Goal: Check status: Check status

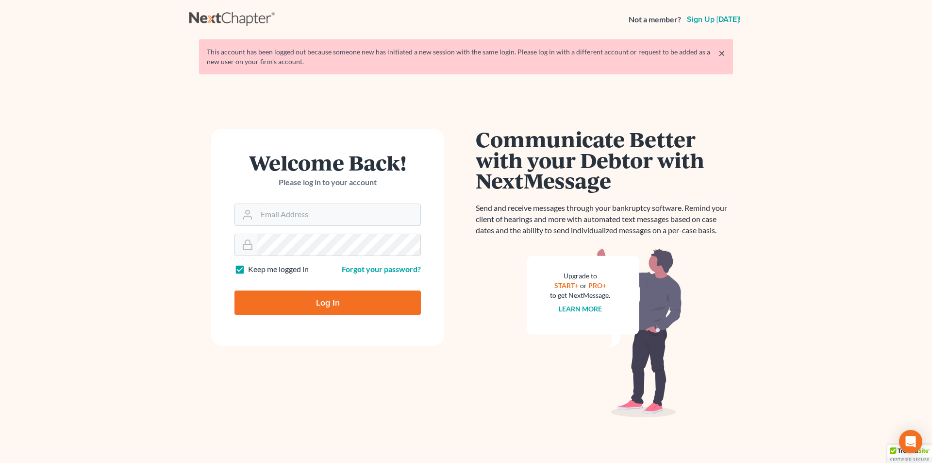
type input "Athena@AthenaLegal.com"
click at [316, 301] on input "Log In" at bounding box center [327, 302] width 186 height 24
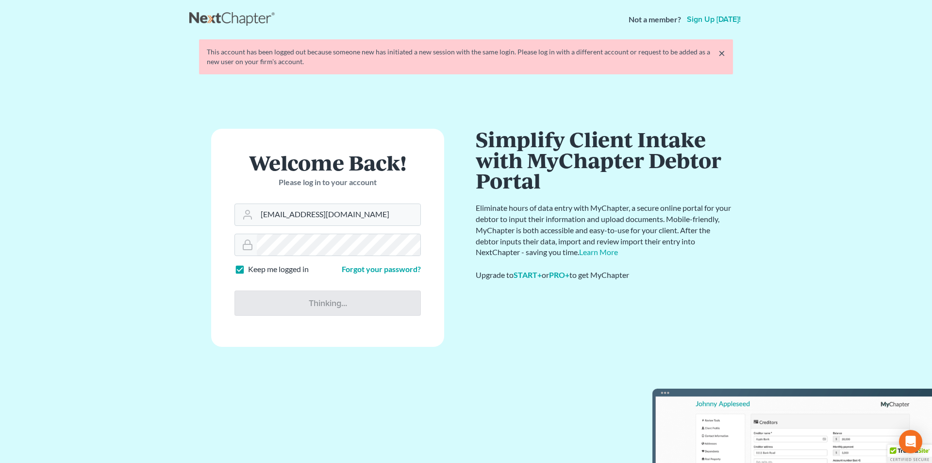
type input "Thinking..."
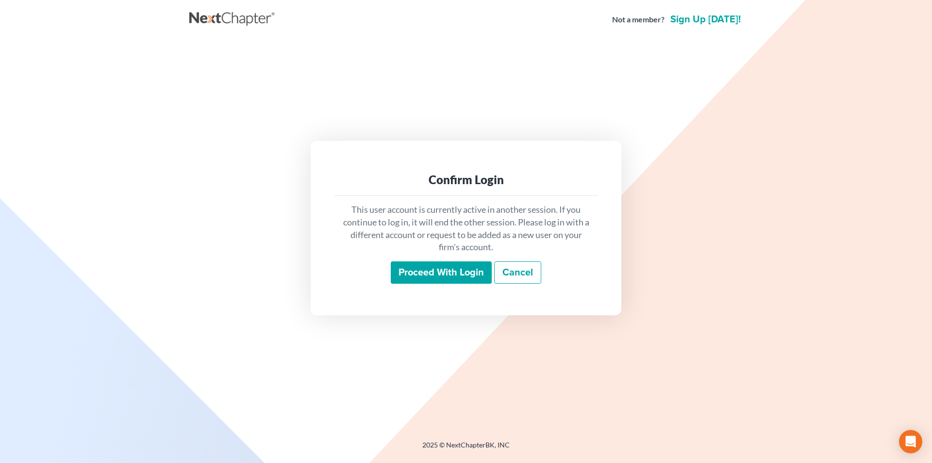
click at [430, 276] on input "Proceed with login" at bounding box center [441, 272] width 101 height 22
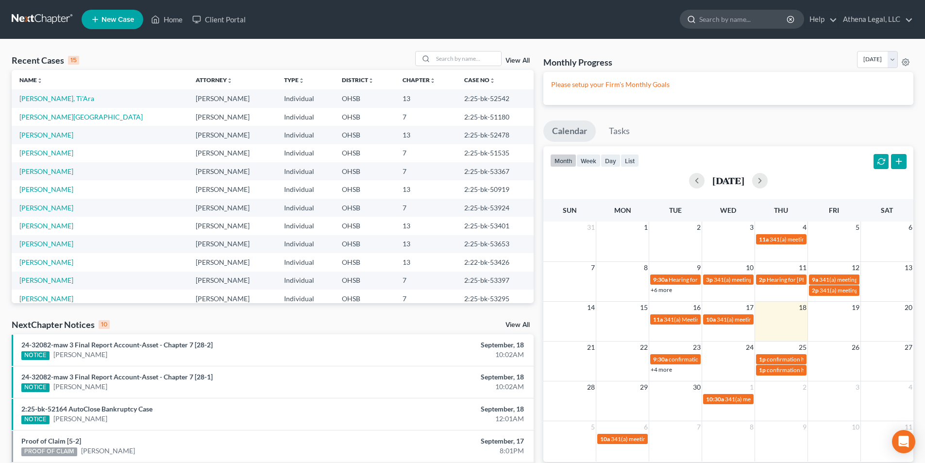
click at [725, 17] on input "search" at bounding box center [743, 19] width 89 height 18
type input "[PERSON_NAME]"
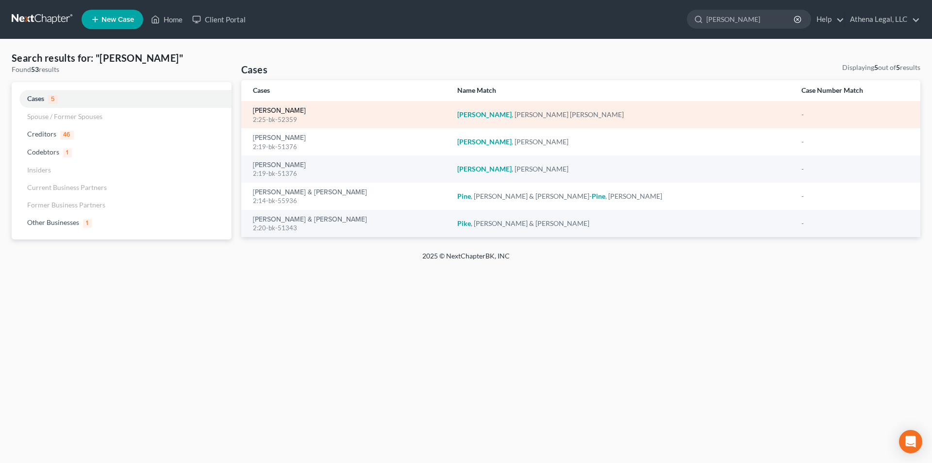
click at [279, 112] on link "[PERSON_NAME]" at bounding box center [279, 110] width 53 height 7
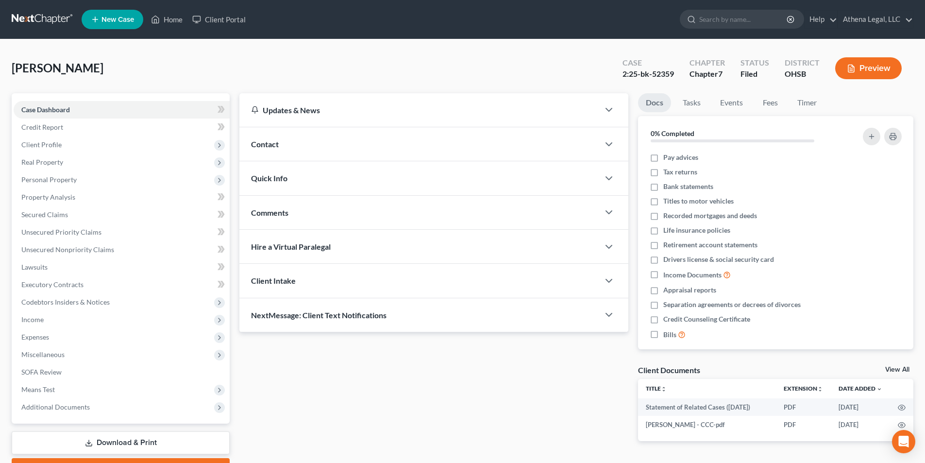
click at [281, 184] on div "Quick Info" at bounding box center [419, 177] width 360 height 33
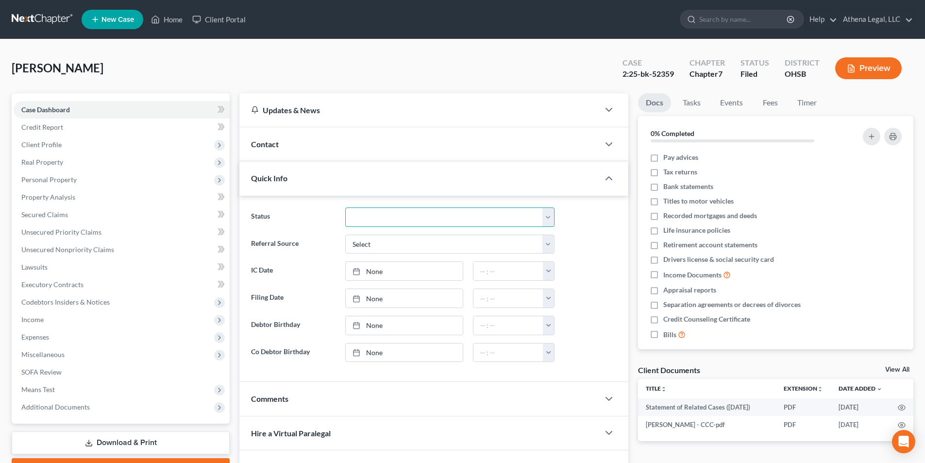
click at [354, 218] on select "Discharged Dismissed Filed In Progress Lead Lost Lead Ready to File Rejected To…" at bounding box center [449, 216] width 209 height 19
select select "0"
click at [345, 207] on select "Discharged Dismissed Filed In Progress Lead Lost Lead Ready to File Rejected To…" at bounding box center [449, 216] width 209 height 19
